Goal: Navigation & Orientation: Go to known website

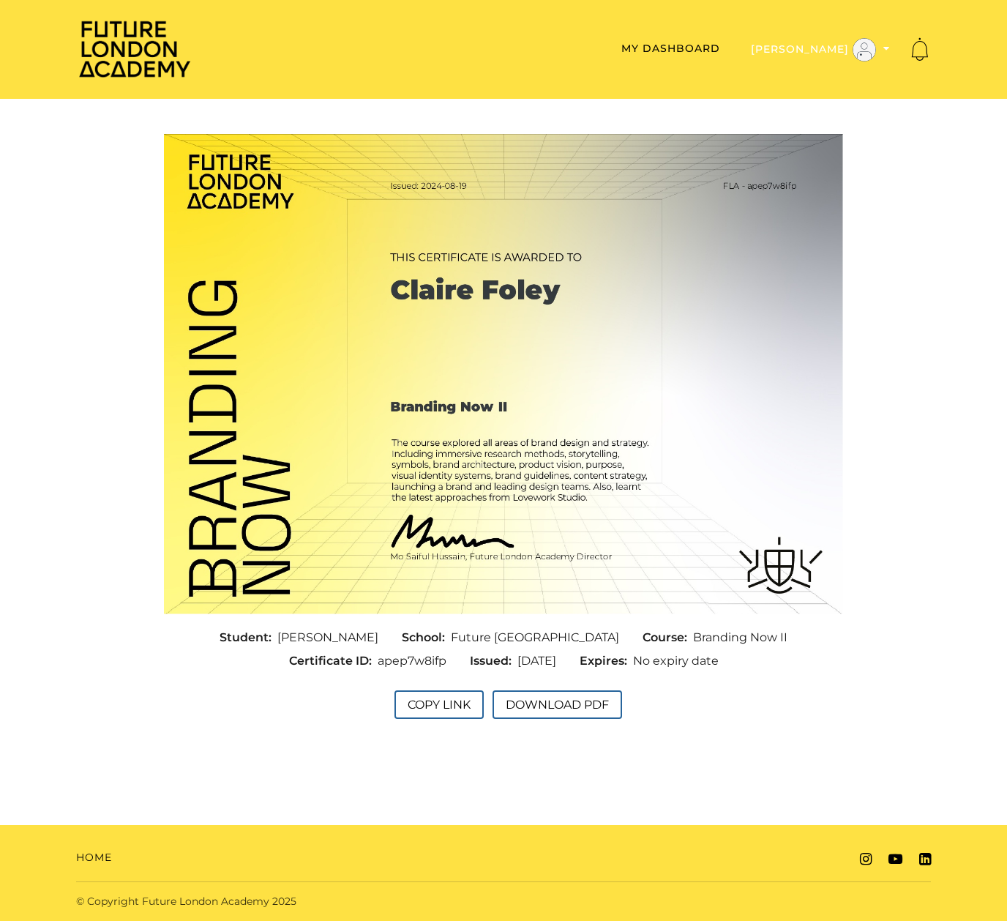
click at [884, 51] on icon "Toggle menu" at bounding box center [887, 48] width 7 height 10
click at [854, 75] on link "My Account" at bounding box center [841, 73] width 129 height 23
click at [156, 53] on img at bounding box center [134, 48] width 117 height 59
